Goal: Transaction & Acquisition: Purchase product/service

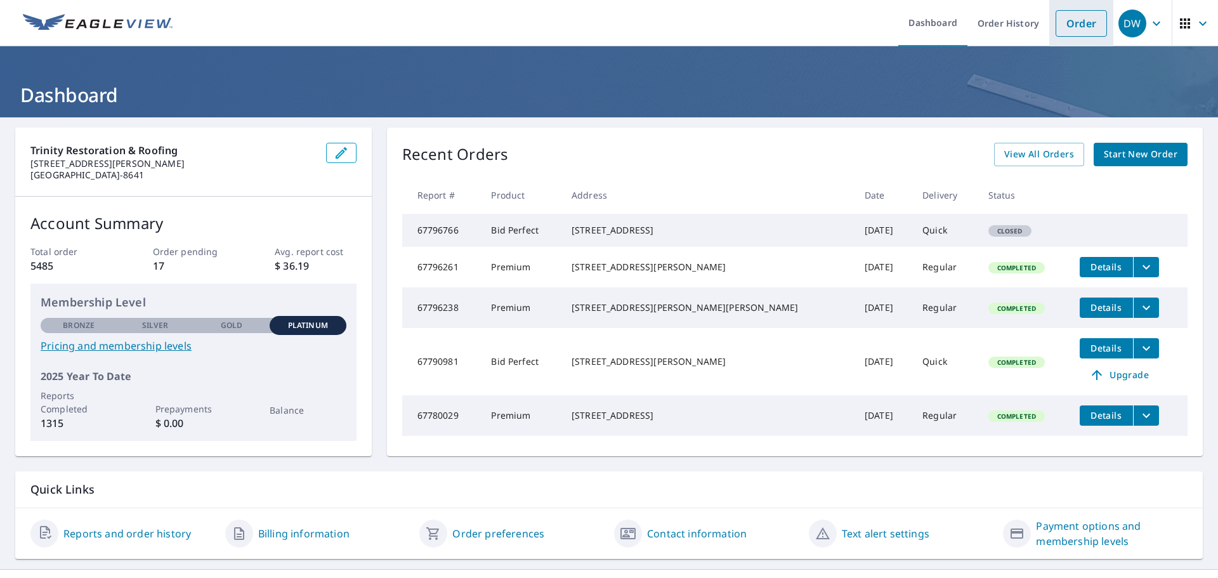
click at [1064, 24] on link "Order" at bounding box center [1080, 23] width 51 height 27
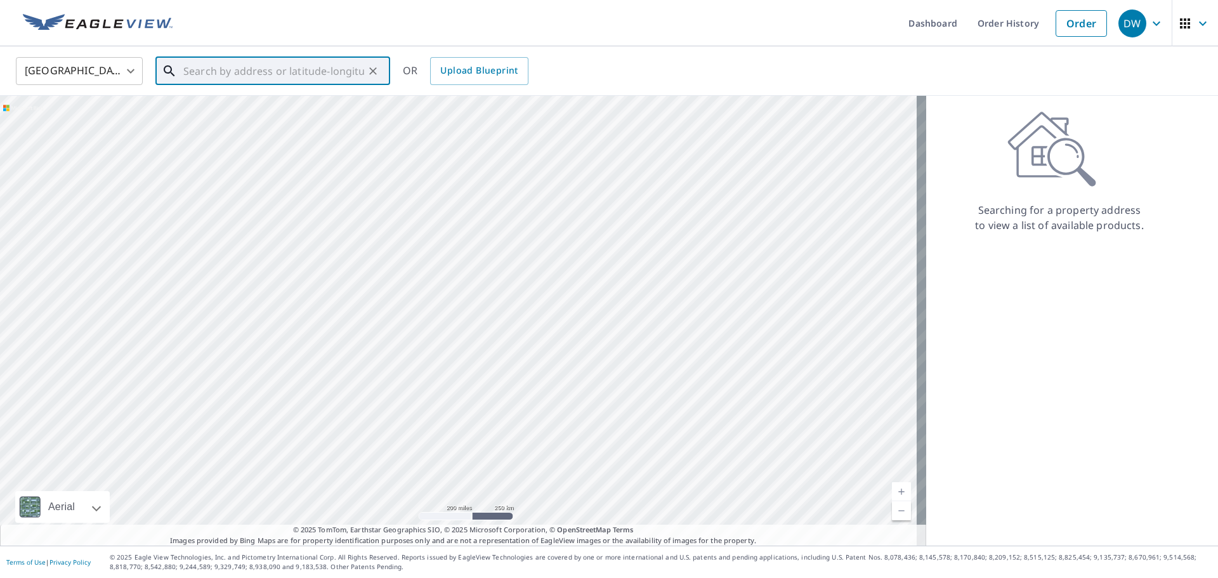
click at [249, 77] on input "text" at bounding box center [273, 71] width 181 height 36
click at [306, 124] on p "[GEOGRAPHIC_DATA]" at bounding box center [280, 121] width 199 height 13
type input "[STREET_ADDRESS]"
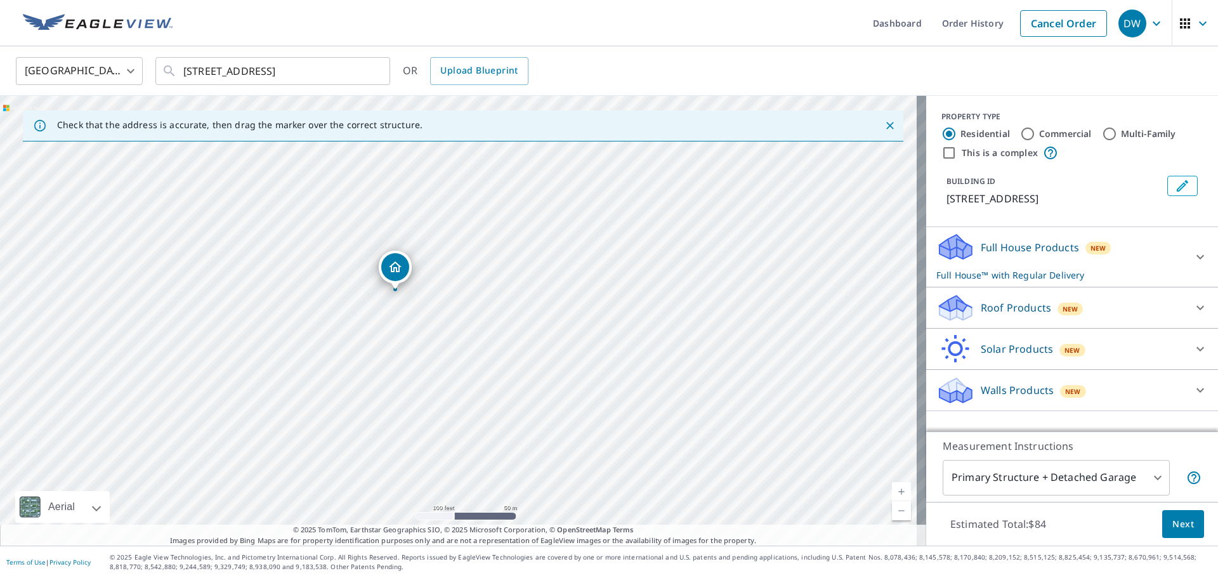
click at [1002, 311] on p "Roof Products" at bounding box center [1016, 307] width 70 height 15
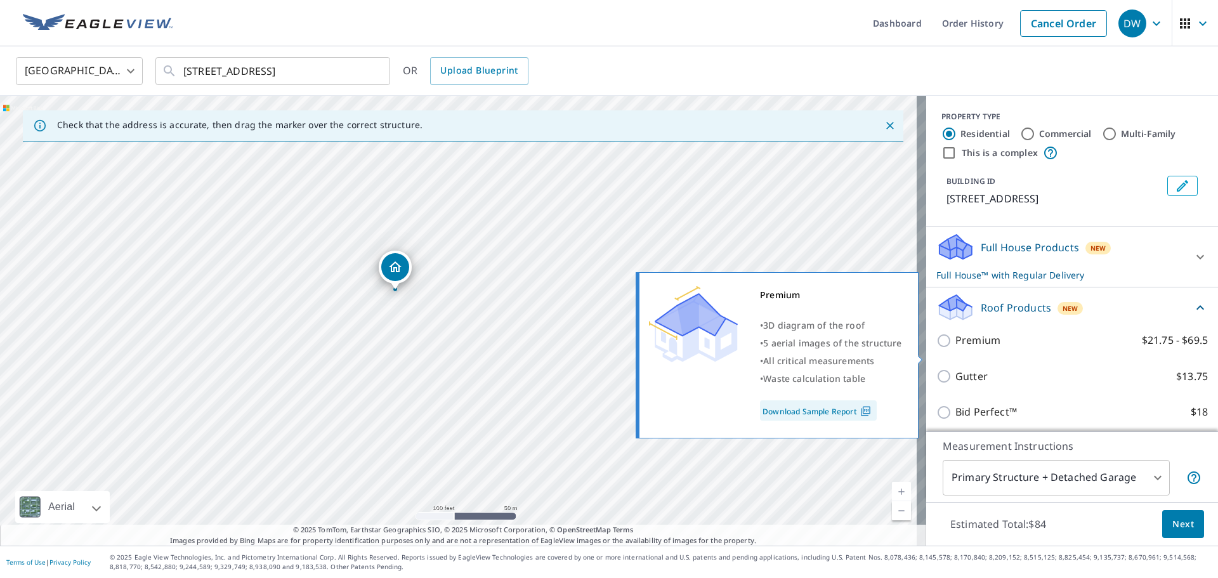
click at [939, 348] on input "Premium $21.75 - $69.5" at bounding box center [945, 340] width 19 height 15
checkbox input "true"
checkbox input "false"
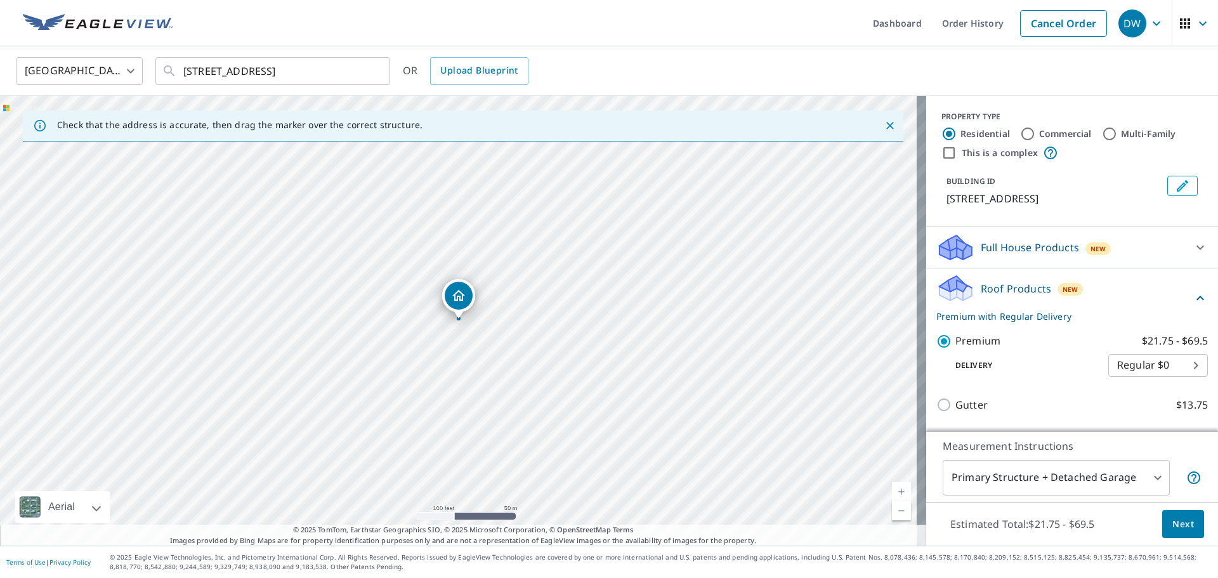
click at [1172, 525] on span "Next" at bounding box center [1183, 524] width 22 height 16
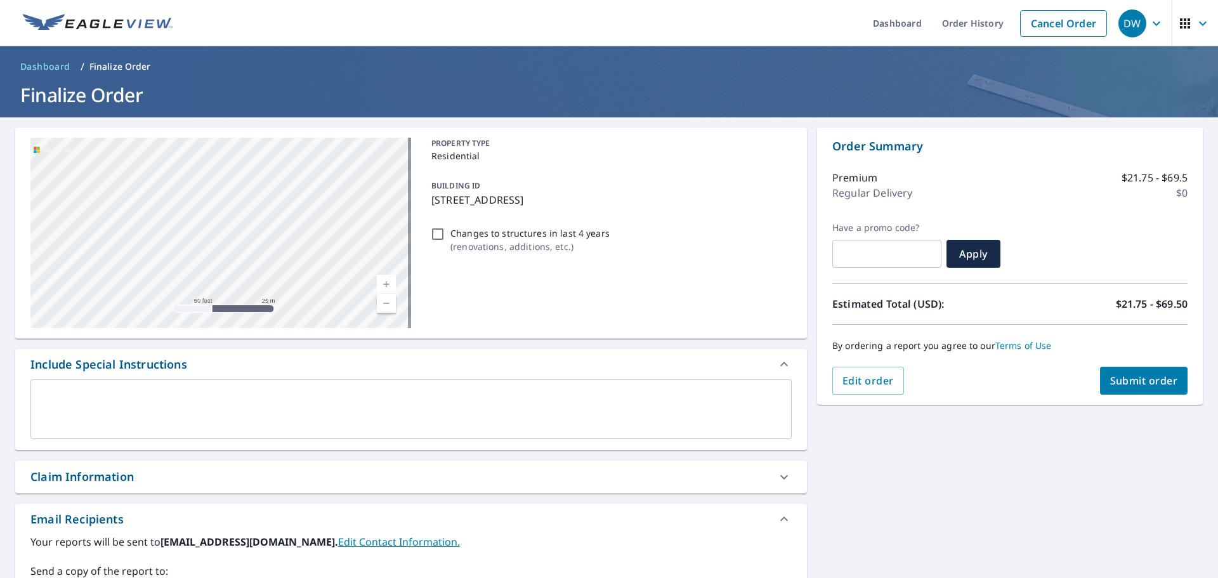
drag, startPoint x: 206, startPoint y: 197, endPoint x: 230, endPoint y: 294, distance: 100.1
click at [230, 294] on div "[STREET_ADDRESS]" at bounding box center [220, 233] width 381 height 190
click at [245, 266] on div "[STREET_ADDRESS]" at bounding box center [220, 233] width 381 height 190
drag, startPoint x: 234, startPoint y: 225, endPoint x: 236, endPoint y: 268, distance: 43.2
click at [236, 268] on div "[STREET_ADDRESS]" at bounding box center [220, 233] width 381 height 190
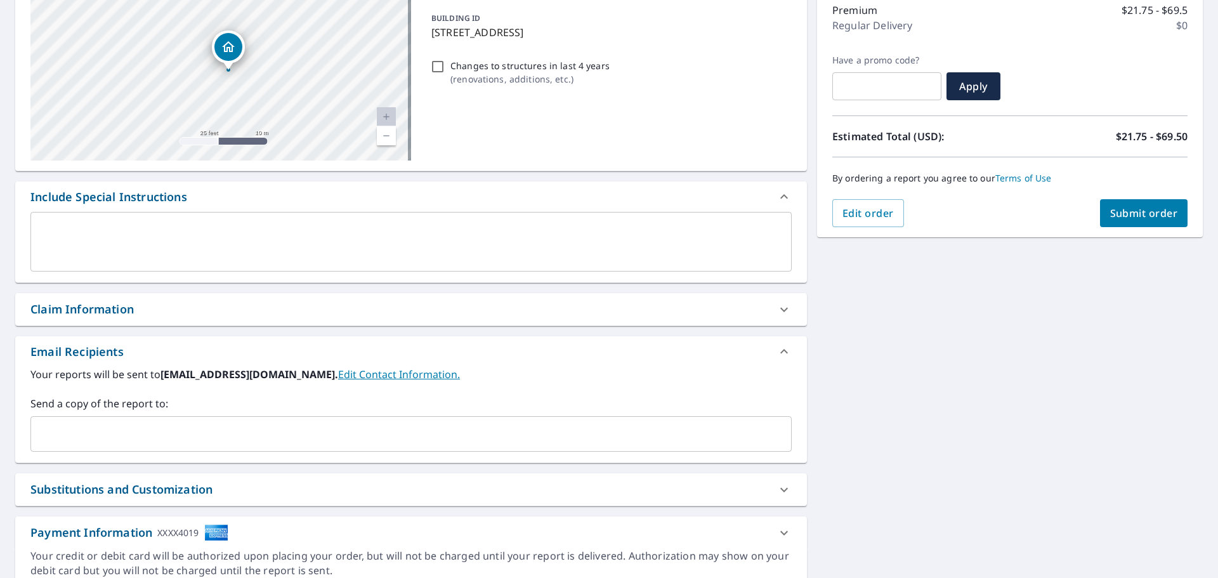
scroll to position [190, 0]
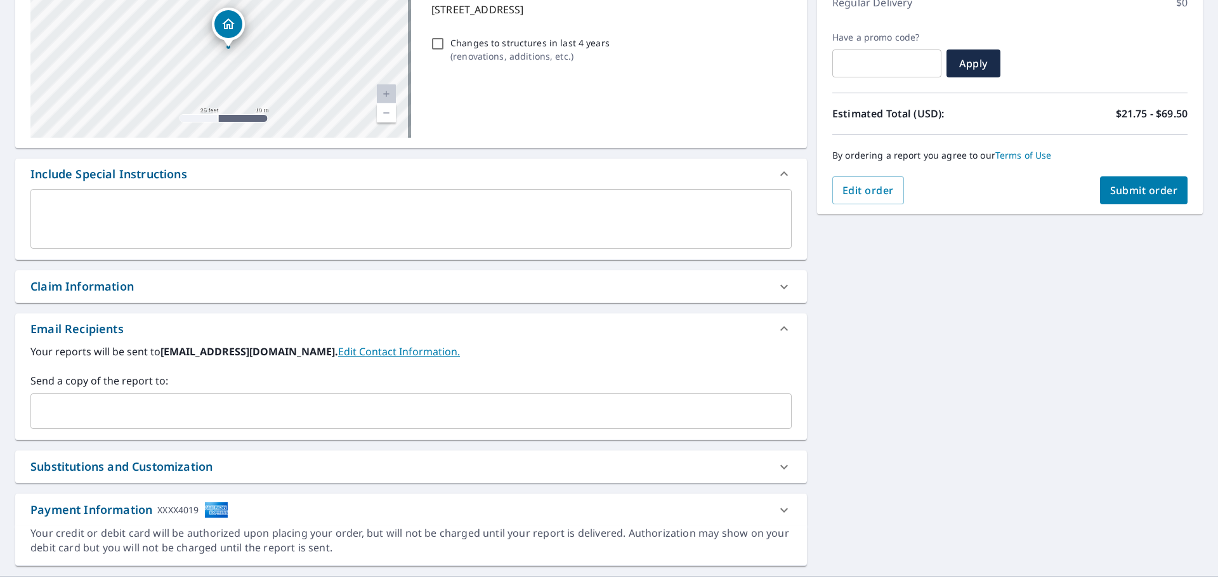
click at [334, 396] on div "​" at bounding box center [410, 411] width 761 height 36
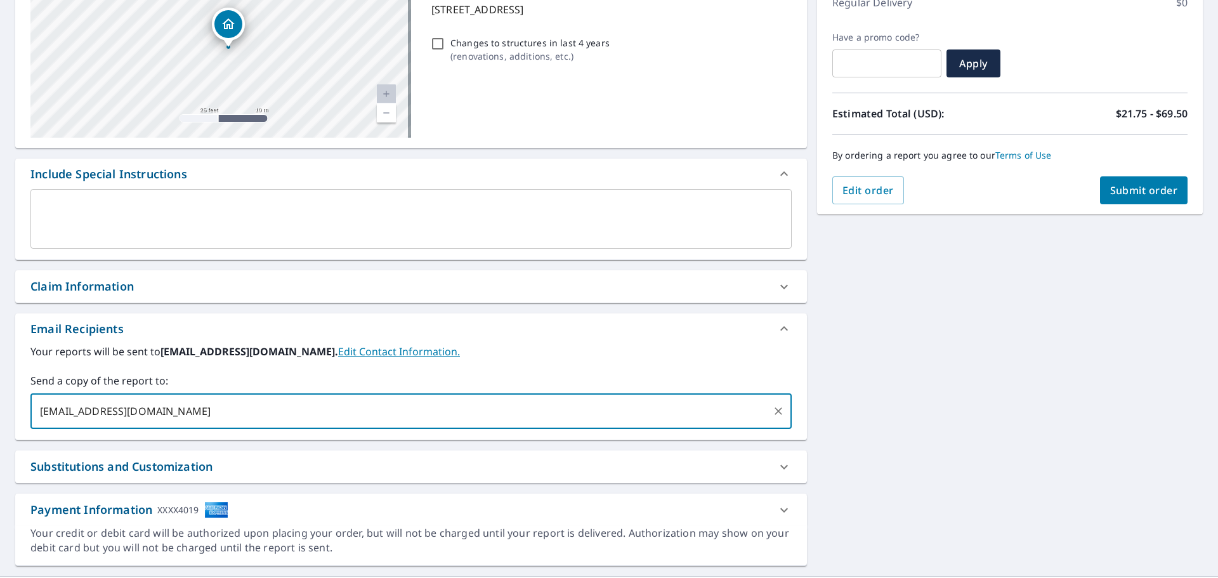
type input "[EMAIL_ADDRESS][DOMAIN_NAME]"
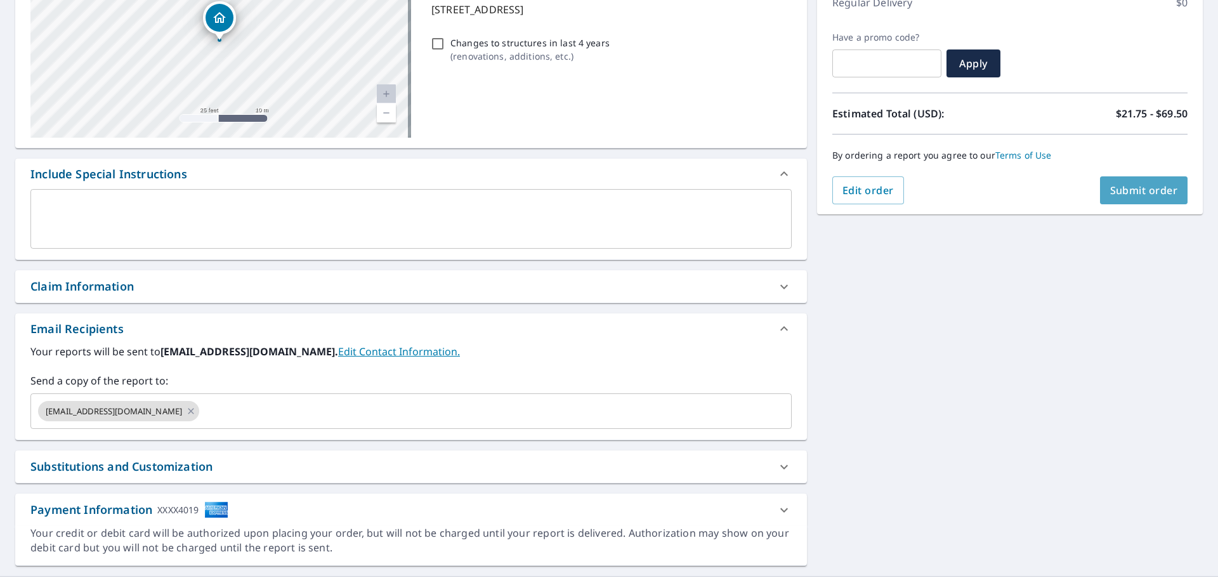
click at [1131, 192] on span "Submit order" at bounding box center [1144, 190] width 68 height 14
checkbox input "true"
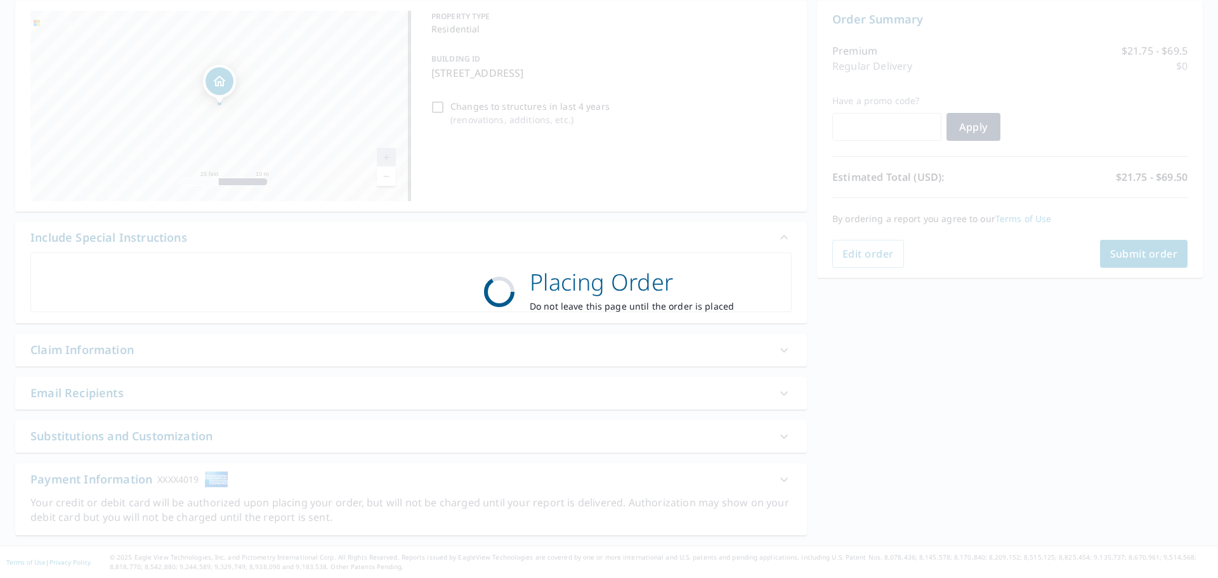
scroll to position [127, 0]
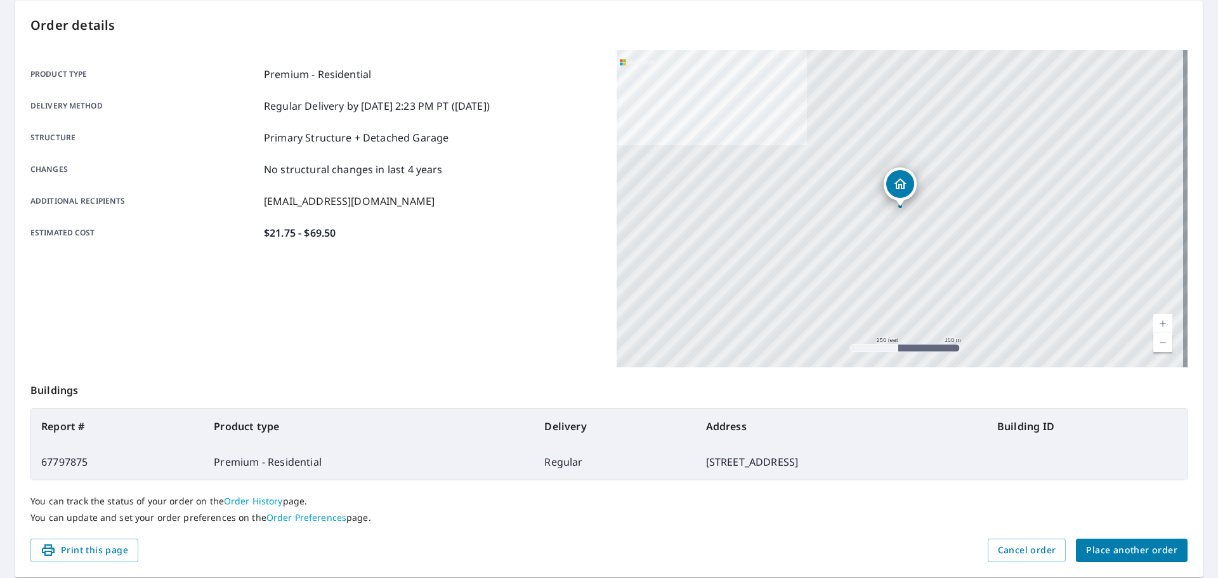
scroll to position [169, 0]
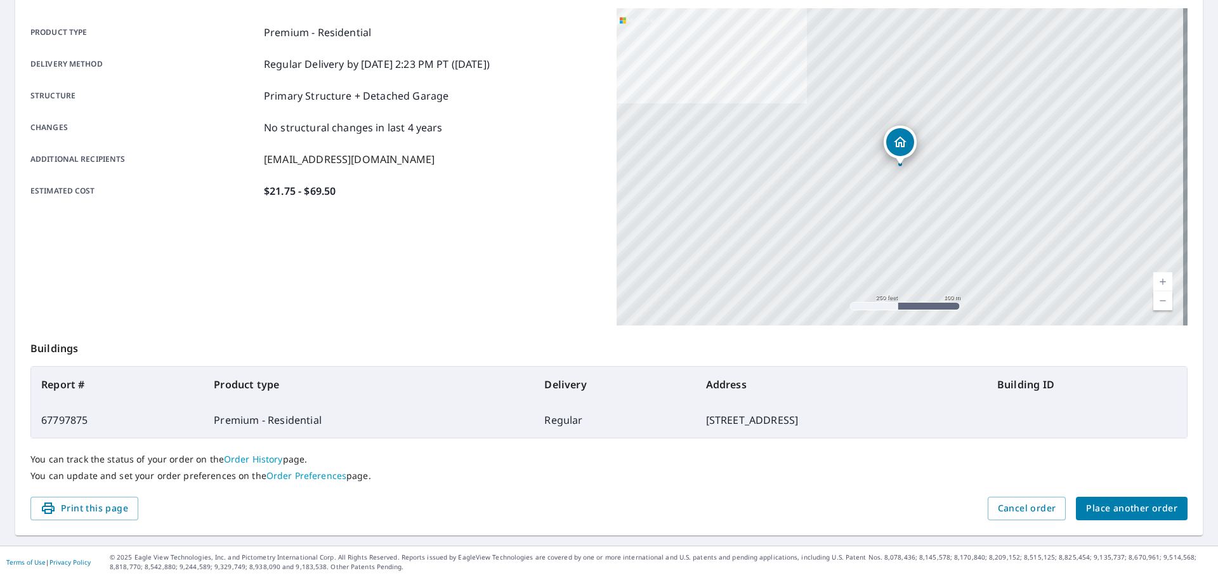
drag, startPoint x: 410, startPoint y: 302, endPoint x: 597, endPoint y: 94, distance: 279.8
click at [421, 283] on div "Product type Premium - Residential Delivery method Regular Delivery by [DATE] 2…" at bounding box center [315, 166] width 571 height 317
